Goal: Task Accomplishment & Management: Complete application form

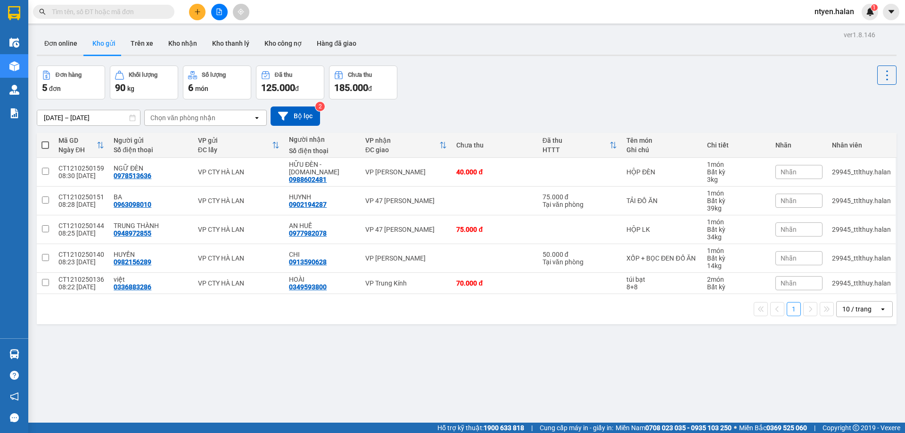
click at [103, 13] on input "text" at bounding box center [107, 12] width 111 height 10
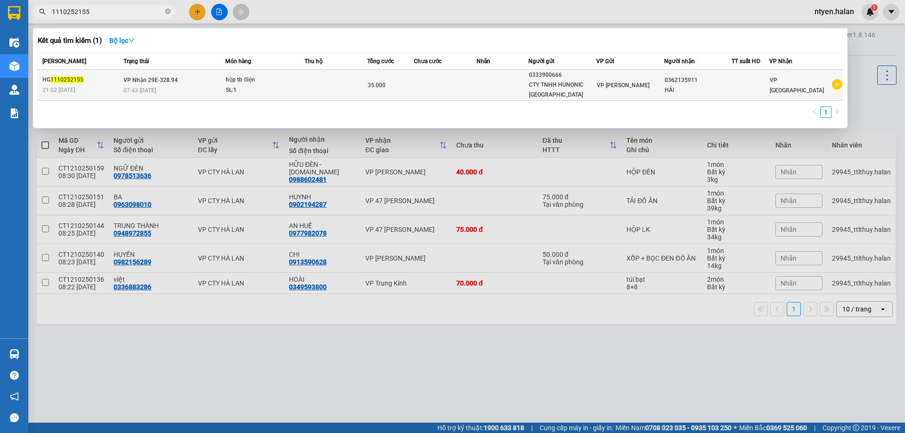
type input "1110252155"
click at [130, 77] on span "VP Nhận 29E-328.94" at bounding box center [151, 80] width 54 height 7
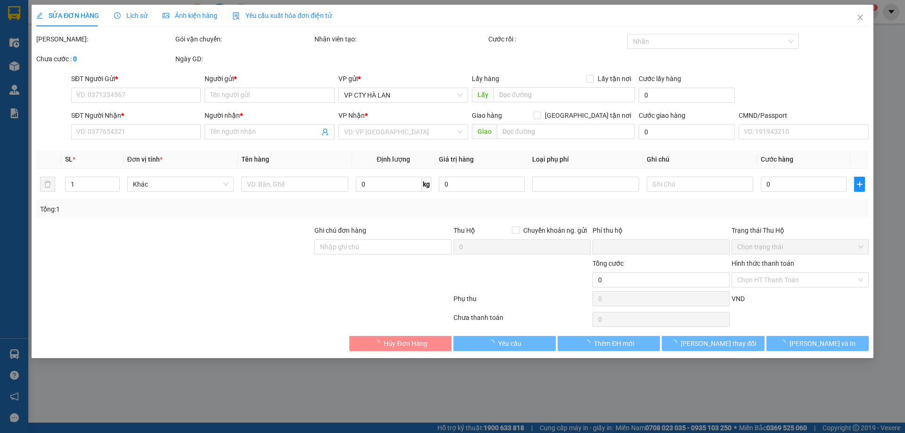
click at [265, 12] on span "Yêu cầu xuất hóa đơn điện tử" at bounding box center [281, 16] width 99 height 8
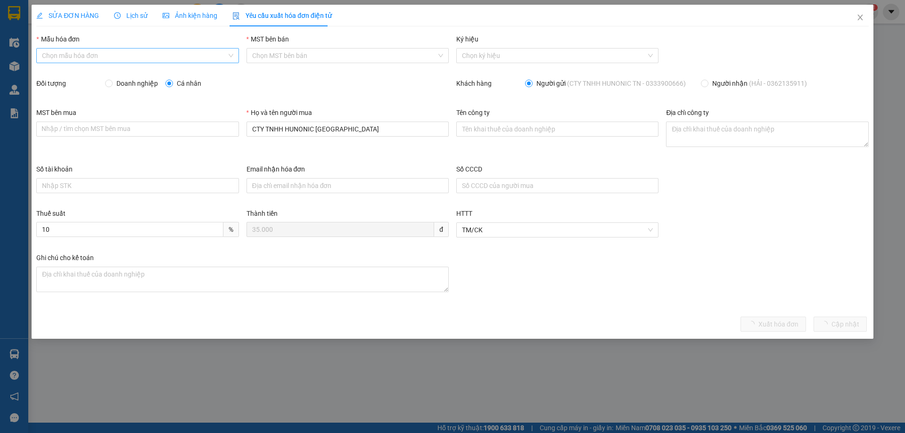
click at [61, 57] on input "Mẫu hóa đơn" at bounding box center [134, 56] width 184 height 14
drag, startPoint x: 55, startPoint y: 72, endPoint x: 108, endPoint y: 81, distance: 54.1
click at [56, 72] on div "1C25MPN" at bounding box center [137, 74] width 191 height 10
type input "8"
drag, startPoint x: 109, startPoint y: 84, endPoint x: 125, endPoint y: 93, distance: 18.0
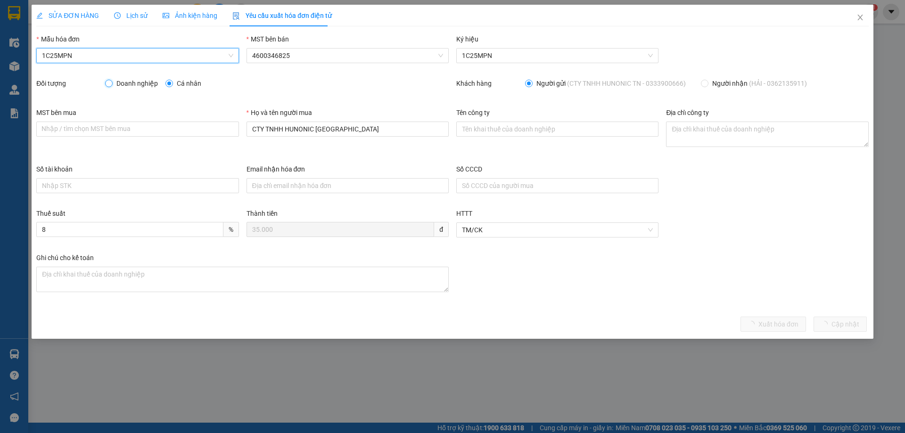
click at [110, 84] on input "Doanh nghiệp" at bounding box center [108, 83] width 7 height 7
radio input "true"
radio input "false"
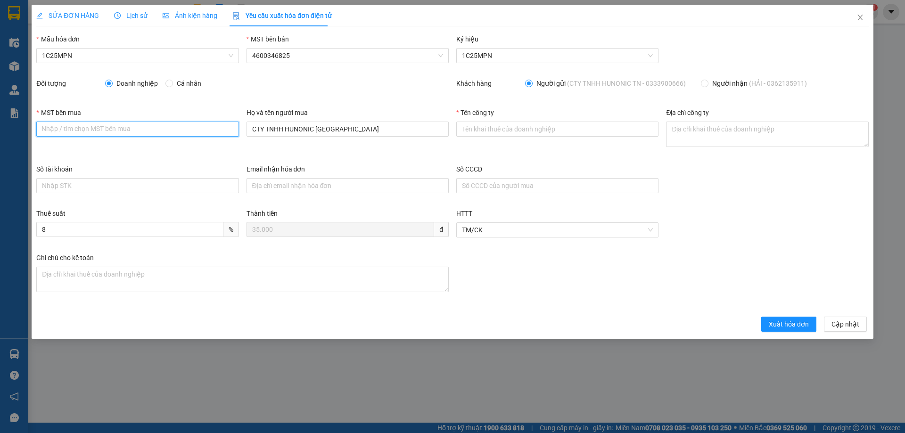
click at [124, 127] on input "MST bên mua" at bounding box center [137, 129] width 202 height 15
paste input "4601638362"
type input "4601638362"
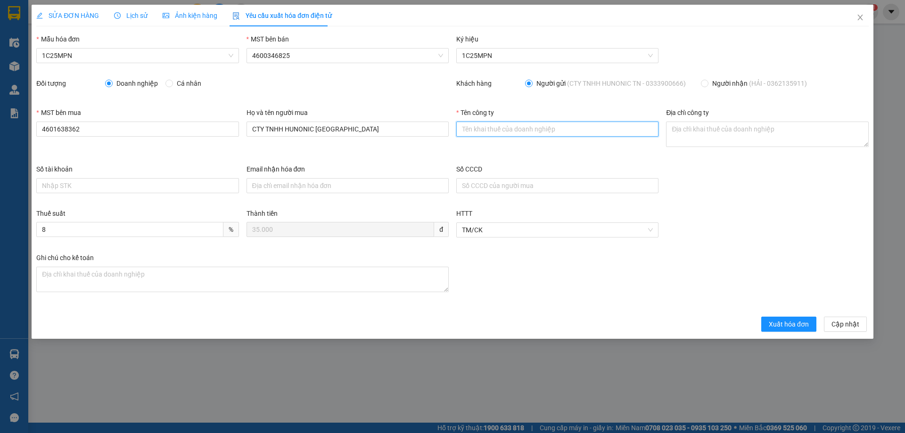
click at [489, 126] on input "Tên công ty" at bounding box center [557, 129] width 202 height 15
paste input "CÔNG TY TNHH HUNONIC [GEOGRAPHIC_DATA]"
type input "CÔNG TY TNHH HUNONIC [GEOGRAPHIC_DATA]"
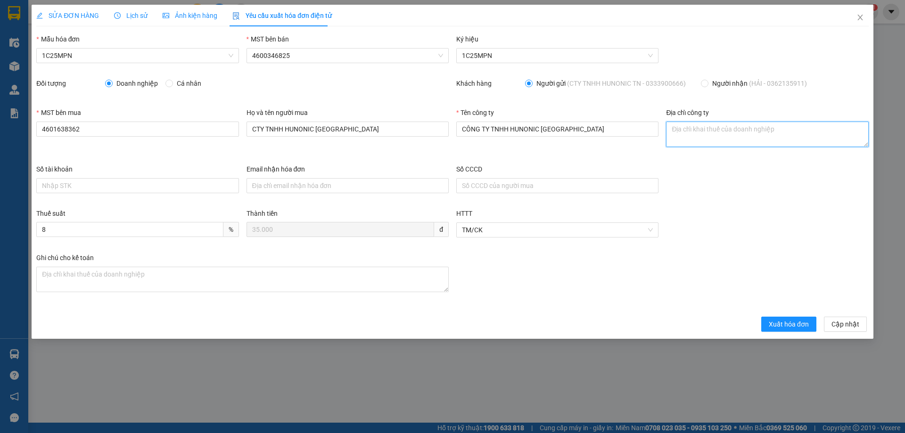
click at [679, 136] on textarea "Địa chỉ công ty" at bounding box center [767, 134] width 202 height 25
paste textarea "Số [STREET_ADDRESS]"
type textarea "Số [STREET_ADDRESS]"
click at [796, 323] on span "Xuất hóa đơn" at bounding box center [789, 324] width 40 height 10
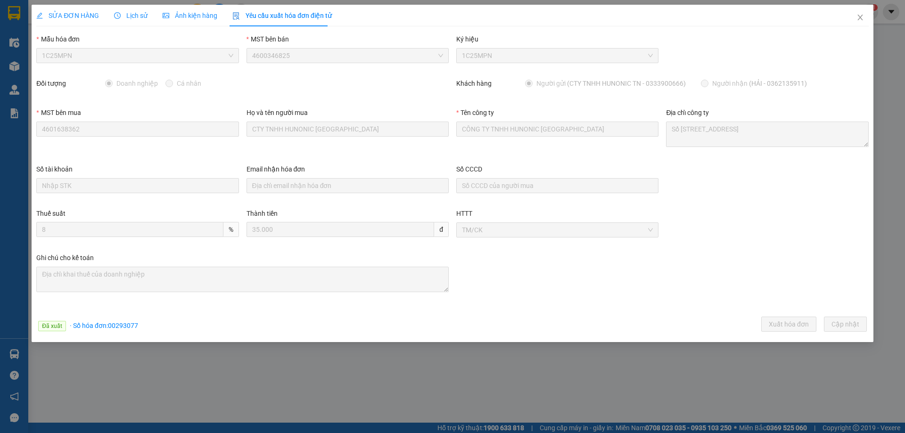
click at [115, 326] on span "· Số hóa đơn: 00293077" at bounding box center [104, 326] width 68 height 8
copy span "00293077"
click at [857, 17] on icon "close" at bounding box center [861, 18] width 8 height 8
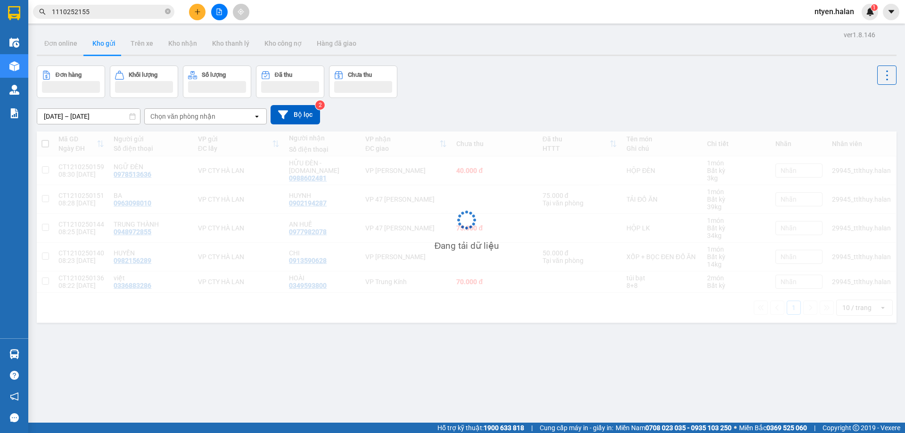
click at [122, 13] on input "1110252155" at bounding box center [107, 12] width 111 height 10
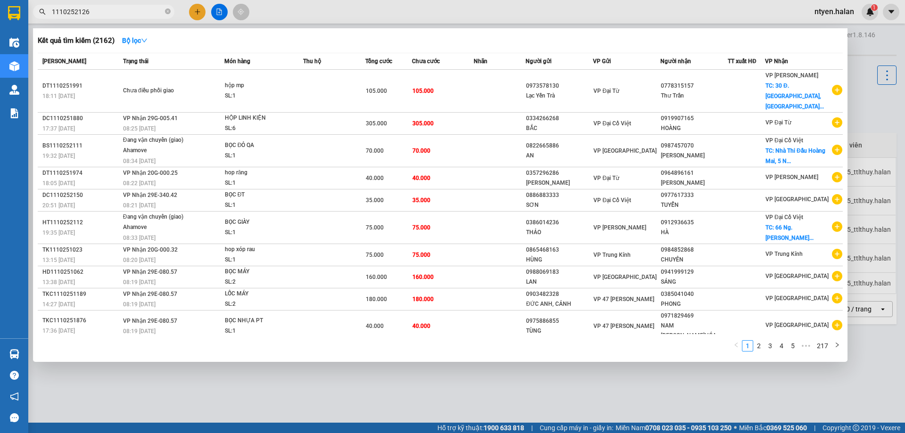
type input "1110252126"
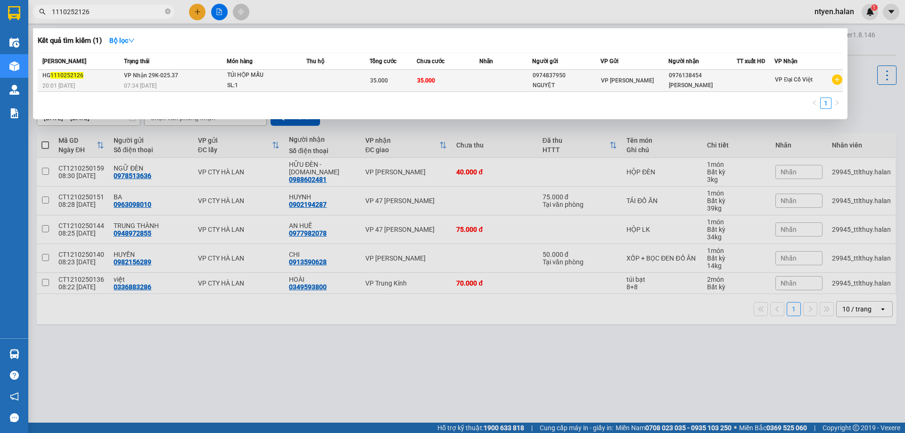
click at [158, 83] on div "07:34 [DATE]" at bounding box center [175, 86] width 102 height 10
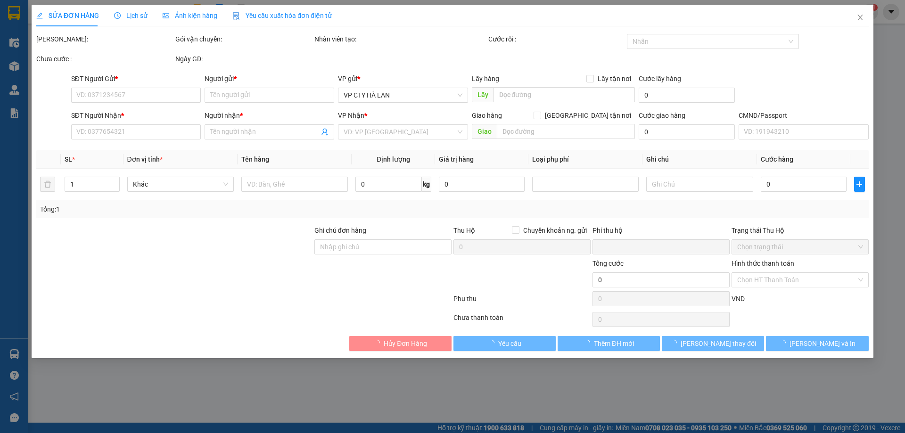
type input "0974837950"
type input "NGUYỆT"
type input "0976138454"
type input "[PERSON_NAME]"
type input "0"
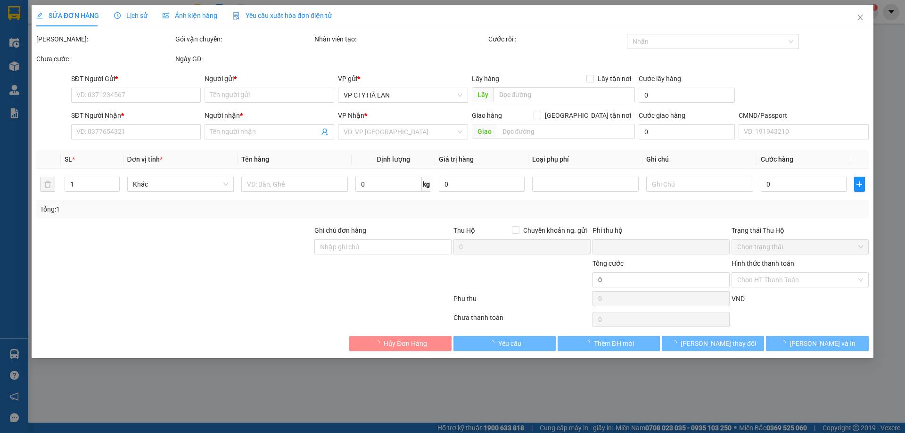
type input "35.000"
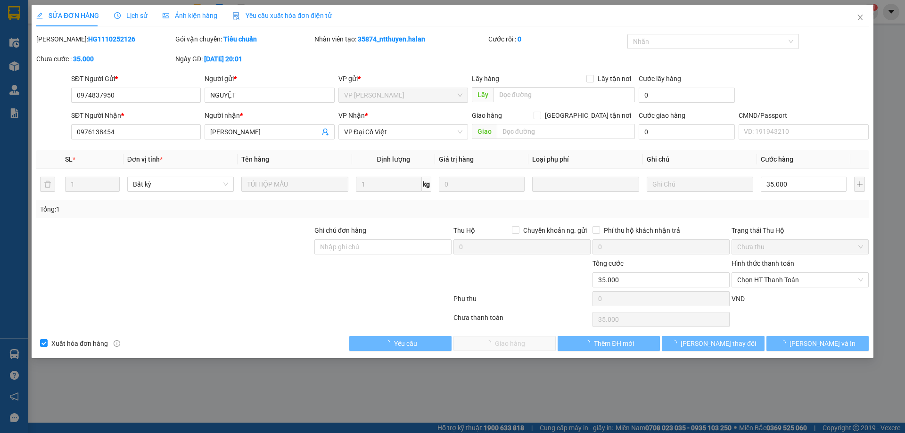
drag, startPoint x: 260, startPoint y: 15, endPoint x: 116, endPoint y: 29, distance: 144.4
click at [259, 15] on span "Yêu cầu xuất hóa đơn điện tử" at bounding box center [281, 16] width 99 height 8
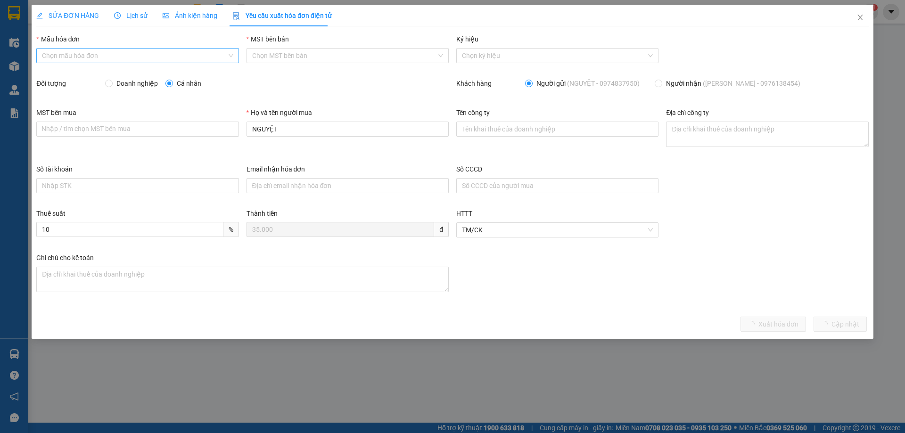
click at [77, 53] on input "Mẫu hóa đơn" at bounding box center [134, 56] width 184 height 14
click at [49, 73] on div "1C25MPN" at bounding box center [137, 74] width 191 height 10
type input "8"
click at [112, 84] on span at bounding box center [109, 84] width 8 height 8
click at [112, 84] on input "Doanh nghiệp" at bounding box center [108, 83] width 7 height 7
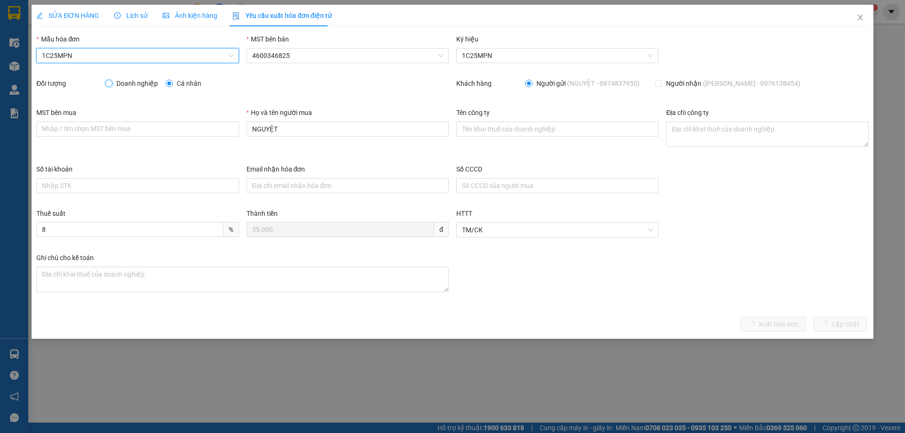
radio input "true"
radio input "false"
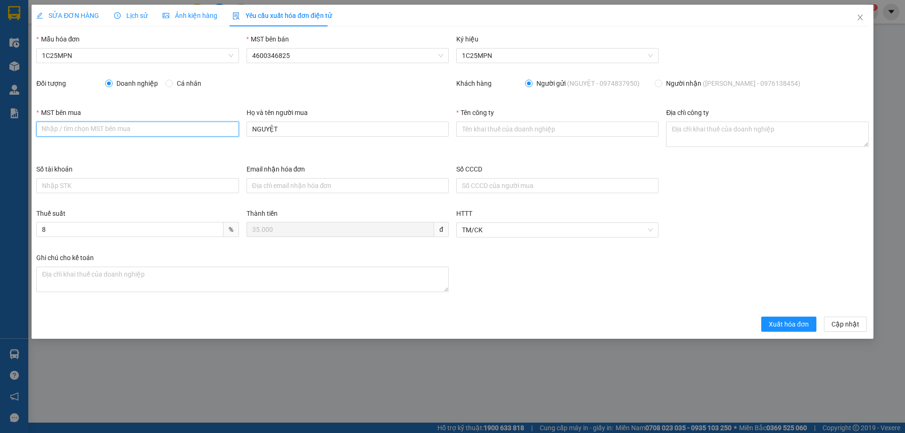
click at [106, 132] on input "MST bên mua" at bounding box center [137, 129] width 202 height 15
paste input "0315977568"
type input "0315977568"
drag, startPoint x: 283, startPoint y: 127, endPoint x: 233, endPoint y: 127, distance: 50.4
click at [235, 127] on div "MST bên mua 0315977568 Họ và tên người mua NGUYỆT Tên công ty Địa chỉ công ty" at bounding box center [453, 135] width 840 height 57
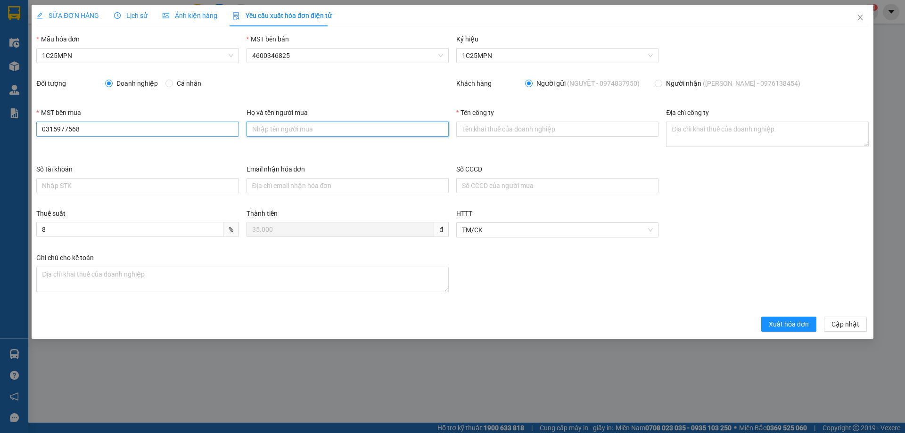
paste input "CÔNG TY TNHH GENE SOLUTIONS LAB"
type input "CÔNG TY TNHH GENE SOLUTIONS LAB"
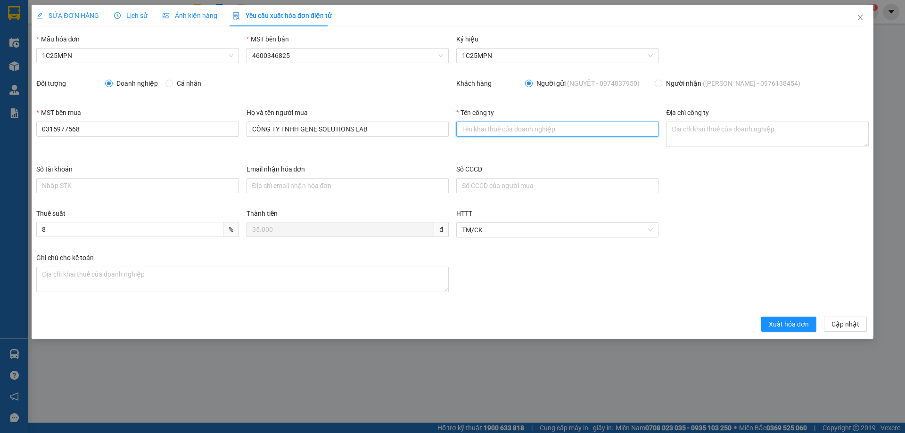
click at [520, 128] on input "Tên công ty" at bounding box center [557, 129] width 202 height 15
paste input "CÔNG TY TNHH GENE SOLUTIONS LAB"
type input "CÔNG TY TNHH GENE SOLUTIONS LAB"
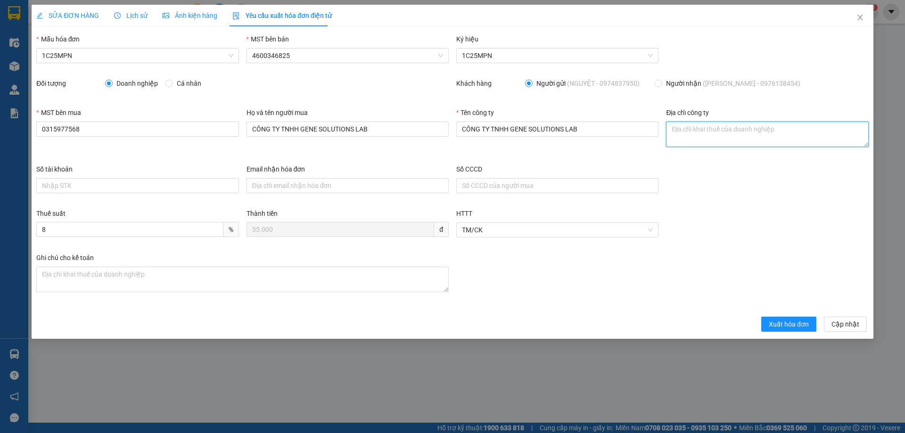
click at [682, 140] on textarea "Địa chỉ công ty" at bounding box center [767, 134] width 202 height 25
paste textarea "Tầng 3, phòng 301, Tòa nhà WMC, [STREET_ADDRESS] Nam"
type textarea "Tầng 3, phòng 301, Tòa nhà WMC, [STREET_ADDRESS] Nam"
click at [775, 320] on span "Xuất hóa đơn" at bounding box center [789, 324] width 40 height 10
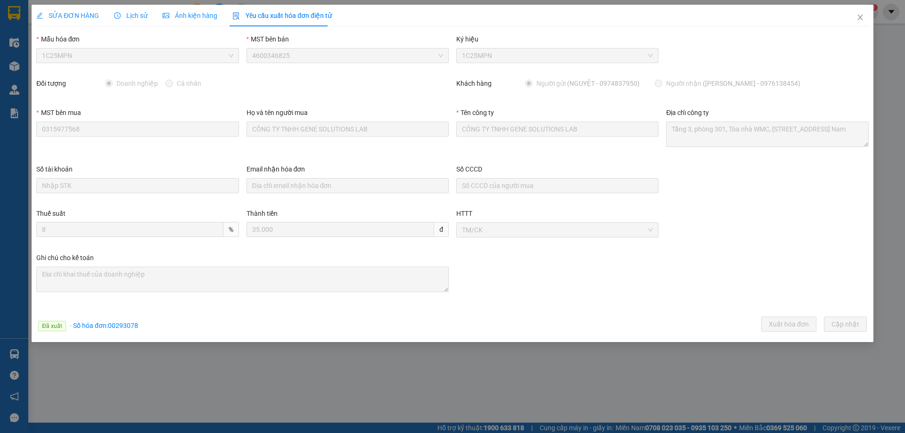
click at [353, 358] on div "SỬA ĐƠN HÀNG Lịch sử Ảnh kiện hàng Yêu cầu xuất hóa đơn điện tử Total Paid Fee …" at bounding box center [452, 216] width 905 height 433
